Goal: Task Accomplishment & Management: Use online tool/utility

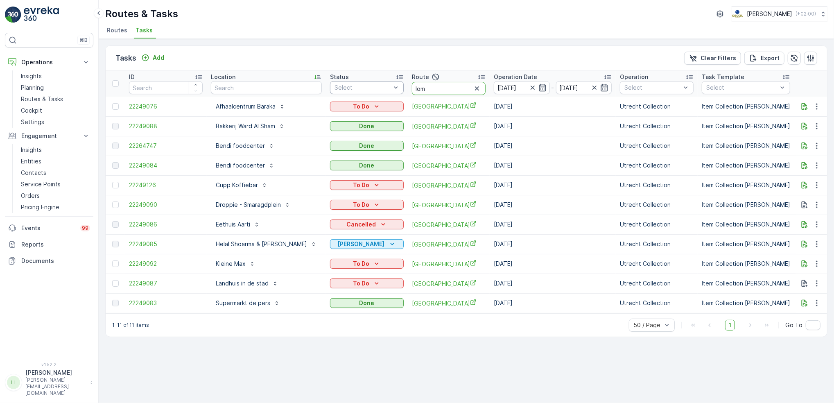
drag, startPoint x: 405, startPoint y: 90, endPoint x: 375, endPoint y: 91, distance: 30.3
click at [375, 91] on tr "ID Location Status Select Route lom Operation Date [DATE] - [DATE] Operation Se…" at bounding box center [756, 83] width 1301 height 26
type input "voor"
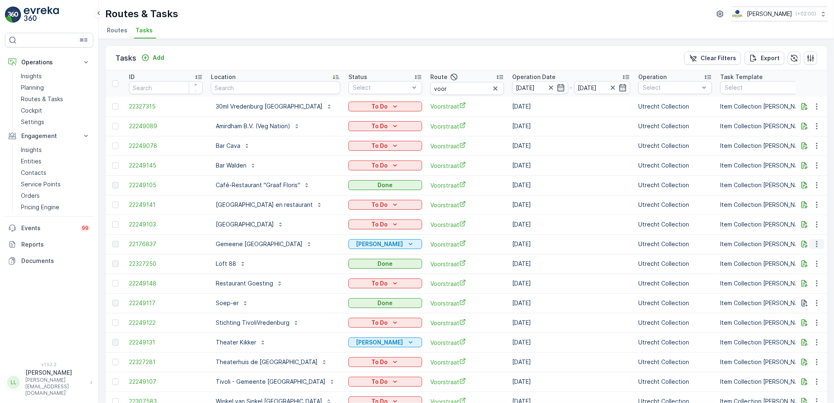
click at [813, 244] on icon "button" at bounding box center [817, 244] width 8 height 8
click at [804, 243] on icon "button" at bounding box center [805, 244] width 8 height 8
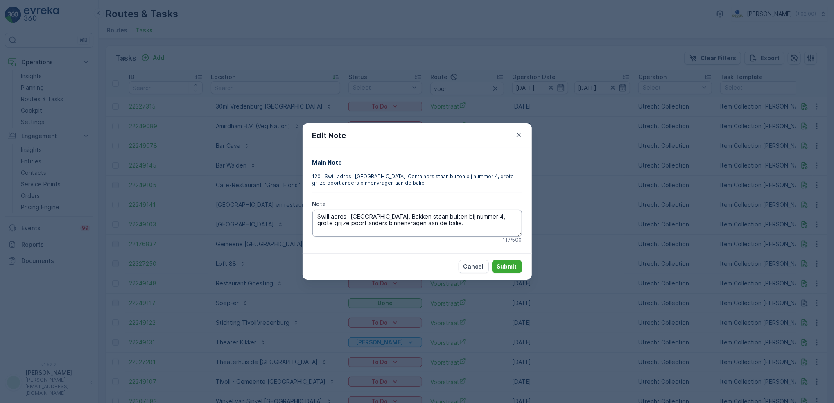
click at [473, 225] on textarea "Swill adres- [GEOGRAPHIC_DATA]. Bakken staan buiten bij nummer 4, grote grijze …" at bounding box center [417, 223] width 210 height 27
click at [602, 183] on div "Edit Note Main Note 120L Swill adres- [GEOGRAPHIC_DATA]. Containers staan buite…" at bounding box center [417, 201] width 834 height 403
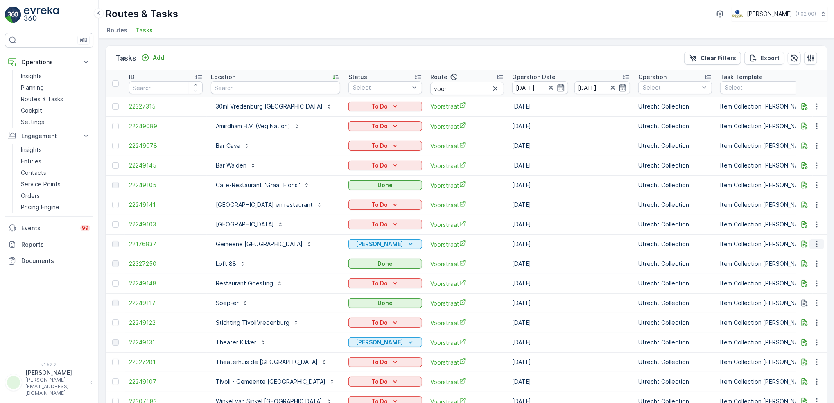
click at [819, 246] on button "button" at bounding box center [817, 244] width 15 height 10
click at [407, 247] on icon "Geen Afval" at bounding box center [411, 244] width 8 height 8
click at [158, 59] on p "Add" at bounding box center [158, 58] width 11 height 8
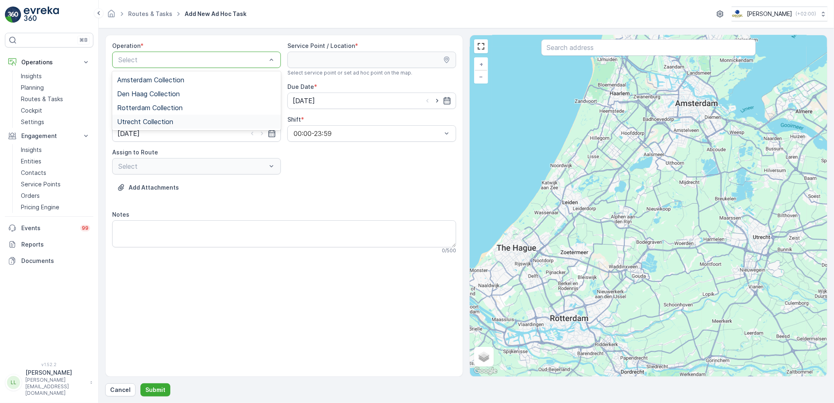
drag, startPoint x: 145, startPoint y: 120, endPoint x: 261, endPoint y: 106, distance: 116.7
click at [146, 120] on span "Utrecht Collection" at bounding box center [145, 121] width 56 height 7
click at [600, 47] on input "text" at bounding box center [648, 47] width 214 height 16
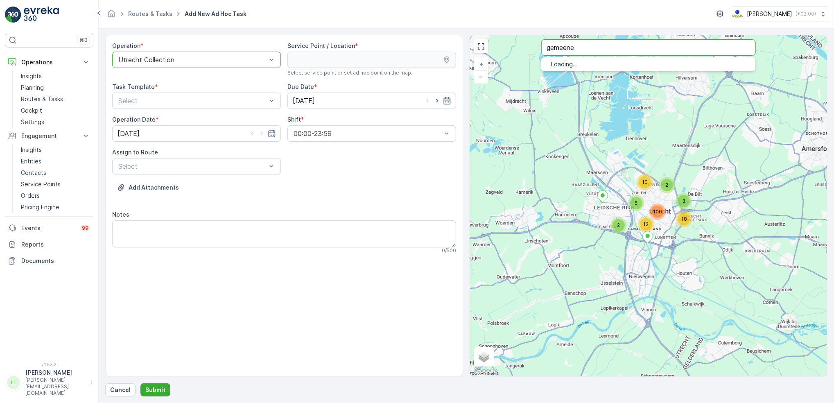
type input "gemeene"
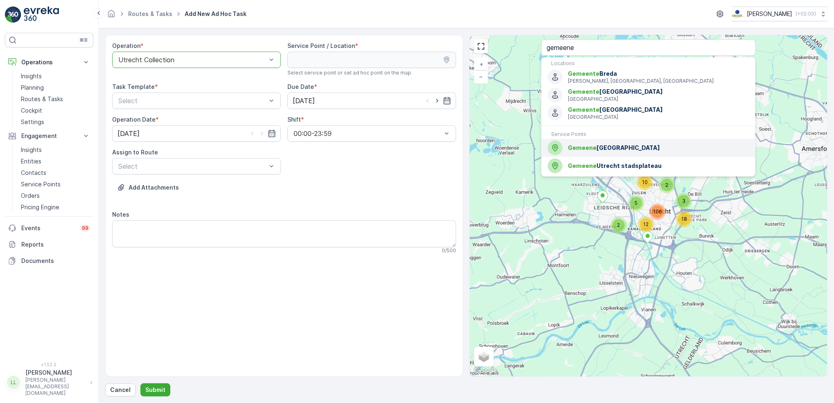
click at [649, 147] on span "Gemeene [GEOGRAPHIC_DATA]" at bounding box center [658, 148] width 181 height 8
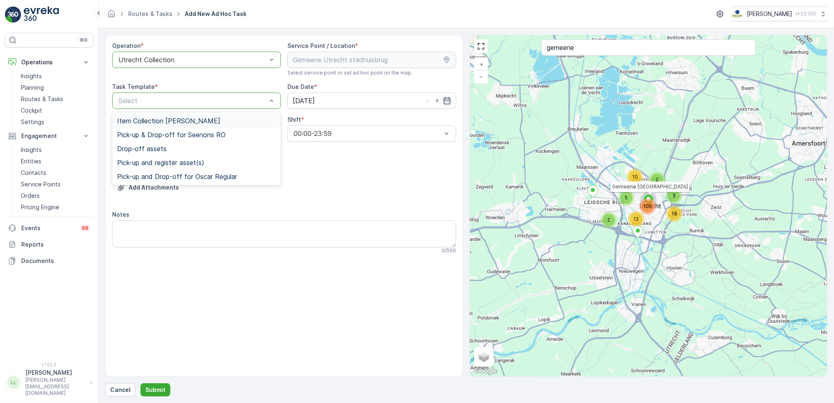
click at [188, 120] on span "Item Collection [PERSON_NAME]" at bounding box center [168, 120] width 103 height 7
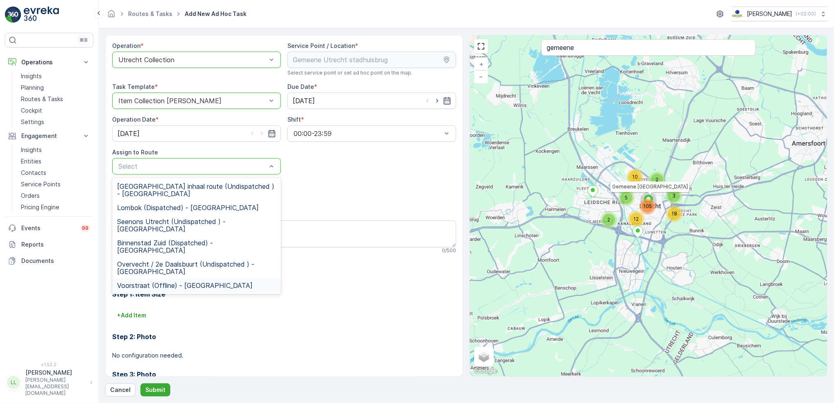
click at [154, 282] on span "Voorstraat (Offline) - [GEOGRAPHIC_DATA]" at bounding box center [185, 285] width 136 height 7
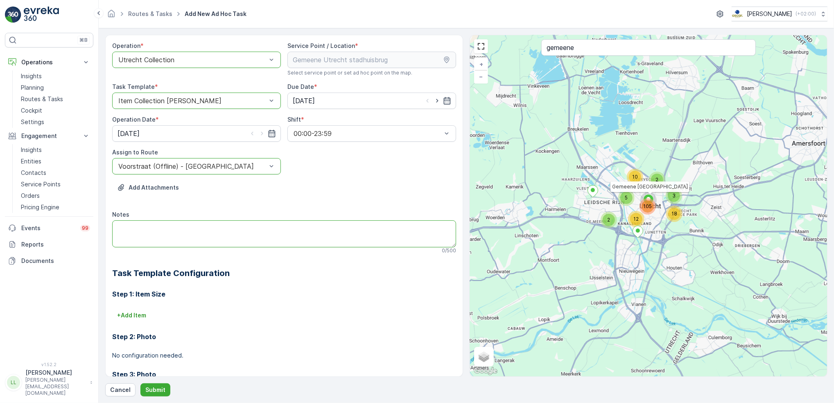
click at [172, 228] on textarea "Notes" at bounding box center [284, 233] width 344 height 27
click at [140, 314] on p "+ Add Item" at bounding box center [131, 315] width 29 height 8
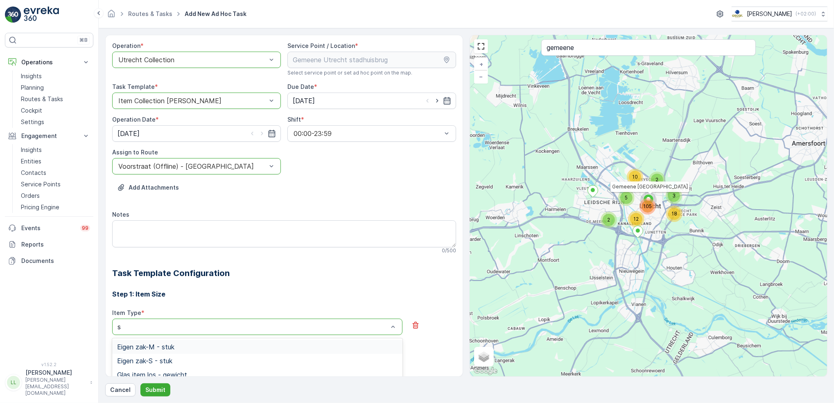
type input "sw"
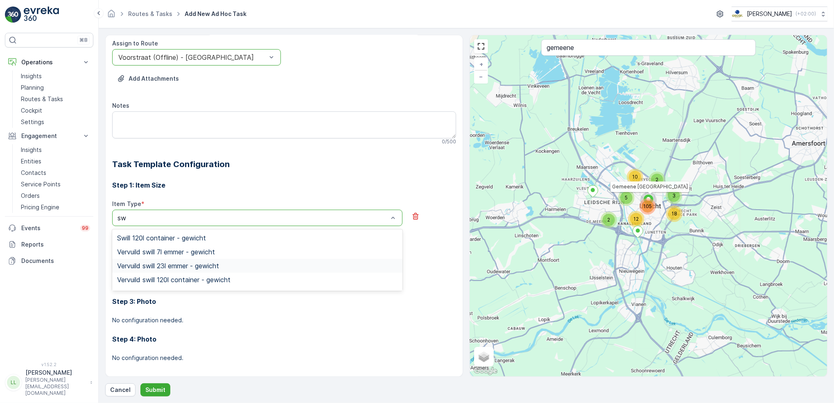
scroll to position [54, 0]
click at [214, 237] on div "Swill 120l container - stuk" at bounding box center [257, 238] width 281 height 7
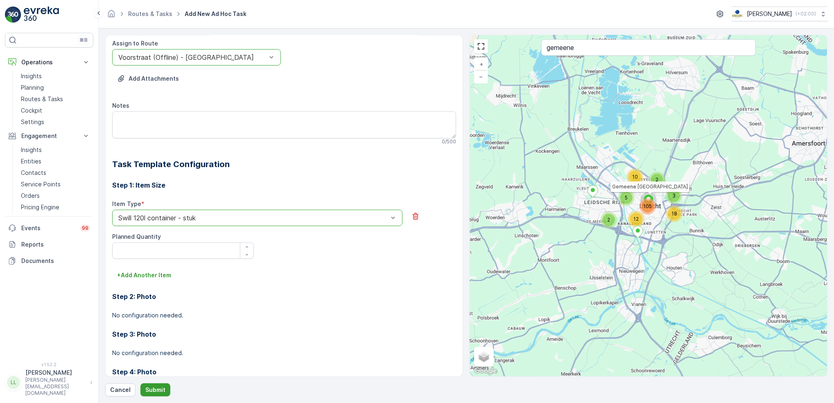
click at [156, 395] on button "Submit" at bounding box center [155, 389] width 30 height 13
